Goal: Navigation & Orientation: Find specific page/section

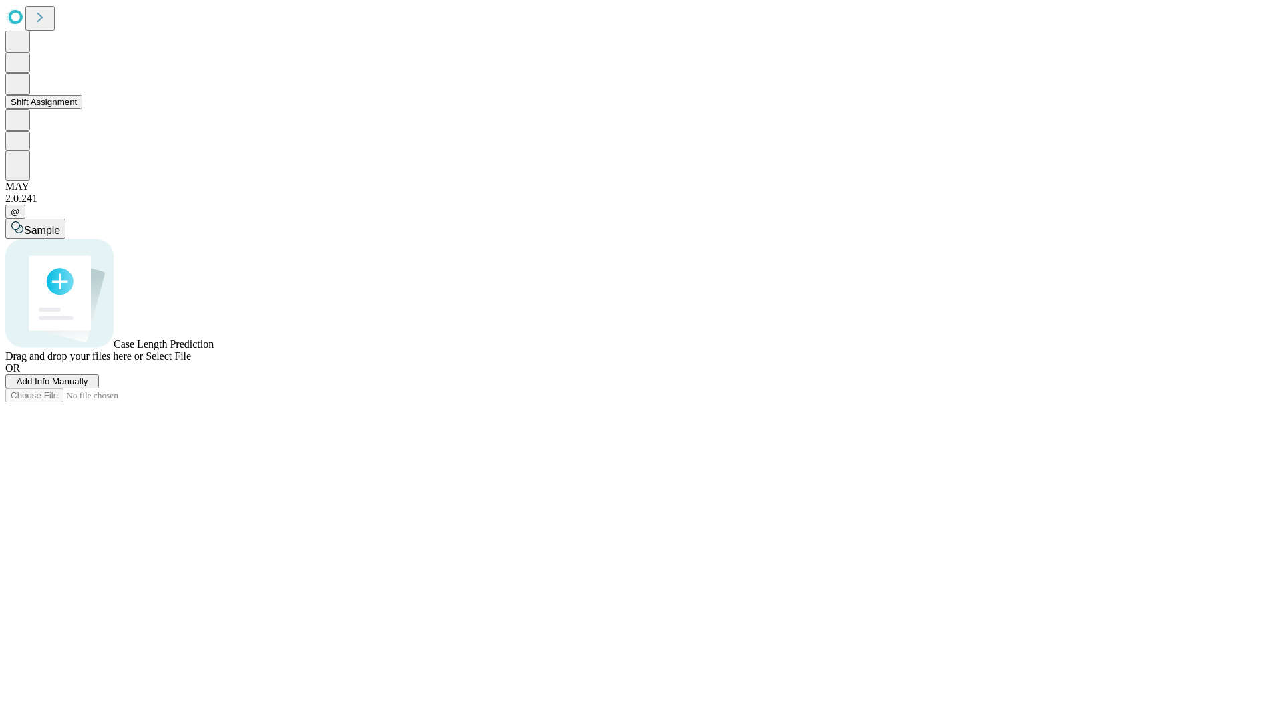
click at [82, 109] on button "Shift Assignment" at bounding box center [43, 102] width 77 height 14
